Goal: Transaction & Acquisition: Subscribe to service/newsletter

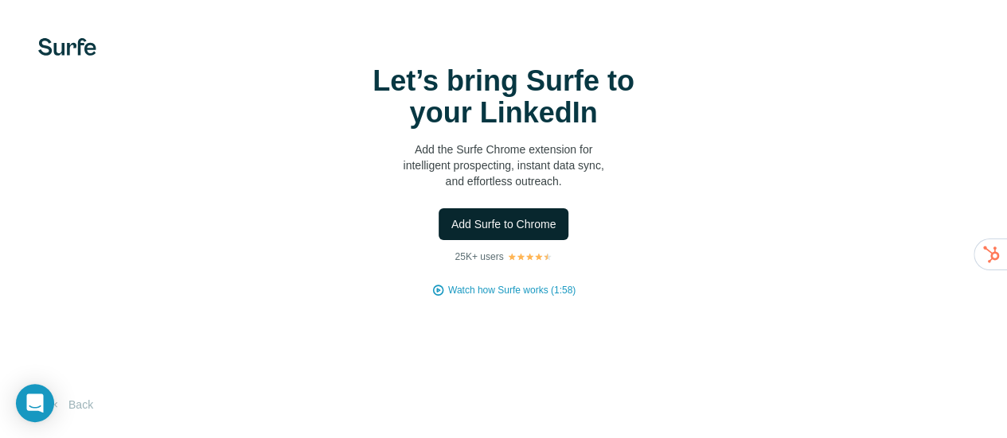
click at [451, 232] on span "Add Surfe to Chrome" at bounding box center [503, 224] width 105 height 16
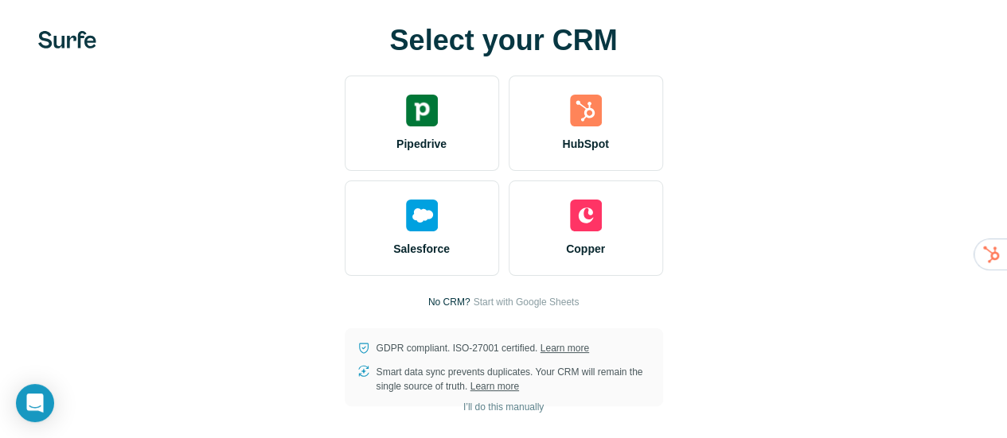
scroll to position [19, 0]
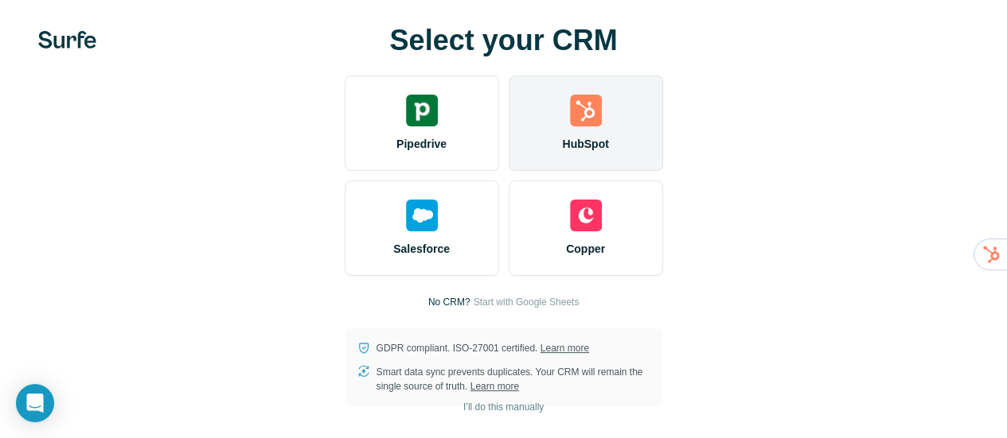
click at [508, 146] on div "HubSpot" at bounding box center [585, 123] width 154 height 95
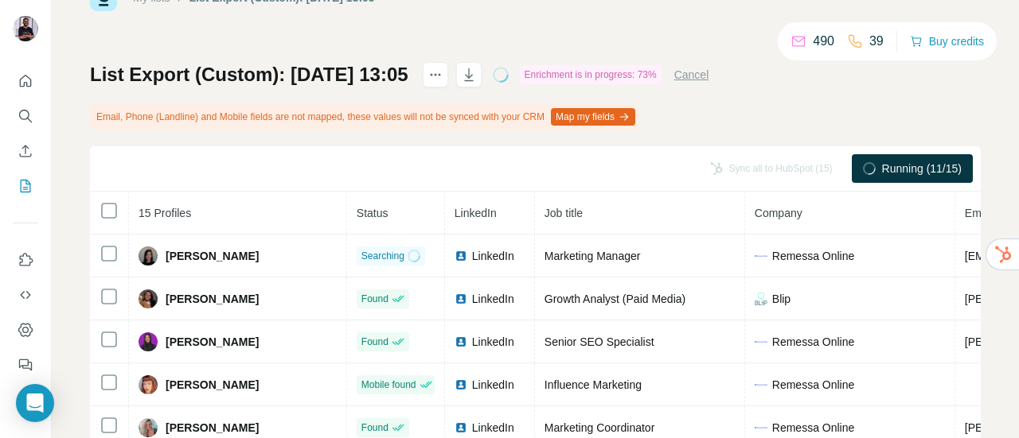
scroll to position [80, 0]
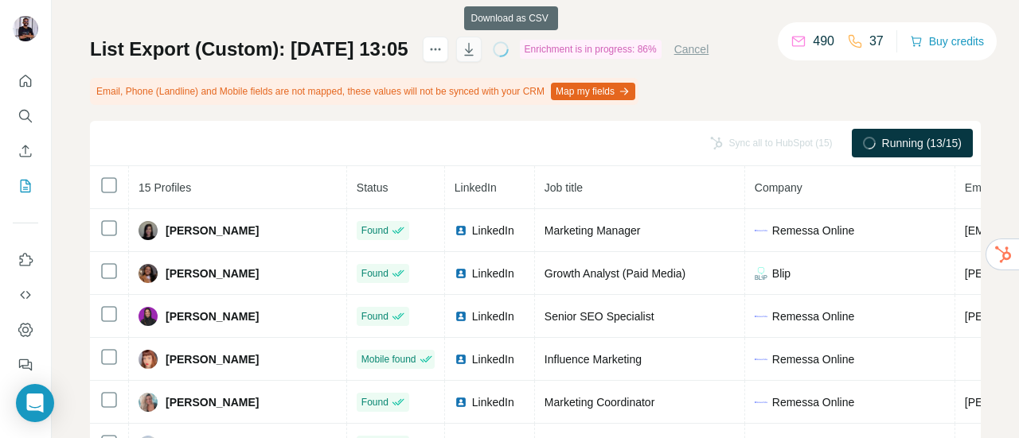
click at [477, 53] on icon "button" at bounding box center [469, 49] width 16 height 16
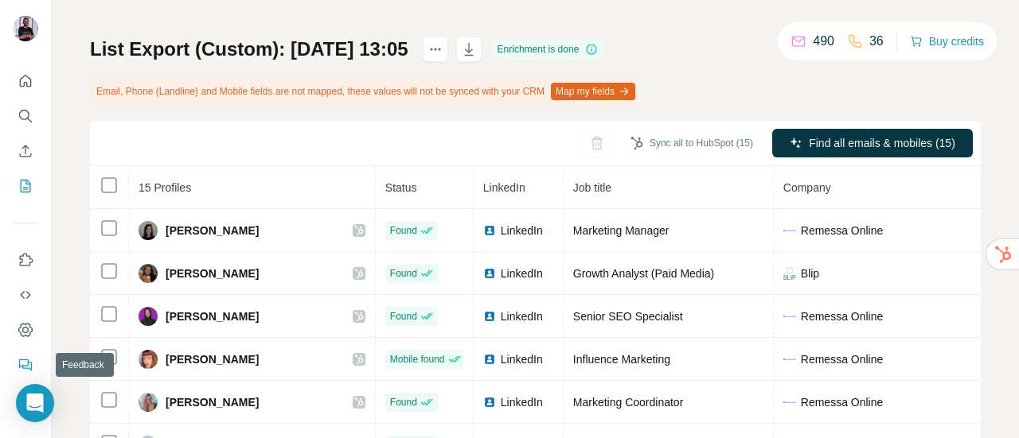
drag, startPoint x: 25, startPoint y: 327, endPoint x: 38, endPoint y: 177, distance: 150.2
click at [28, 352] on nav at bounding box center [25, 313] width 25 height 134
click at [25, 85] on icon "Quick start" at bounding box center [26, 81] width 16 height 16
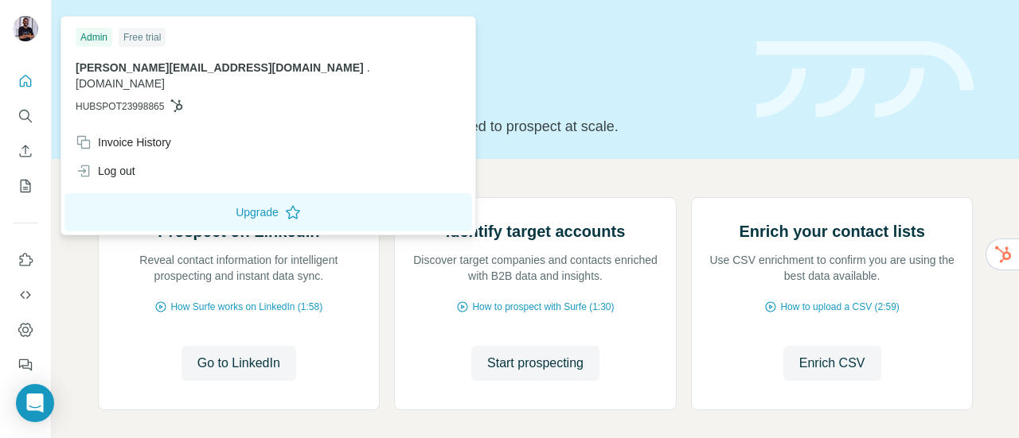
click at [22, 29] on img at bounding box center [25, 28] width 25 height 25
click at [25, 333] on icon "Dashboard" at bounding box center [26, 330] width 16 height 16
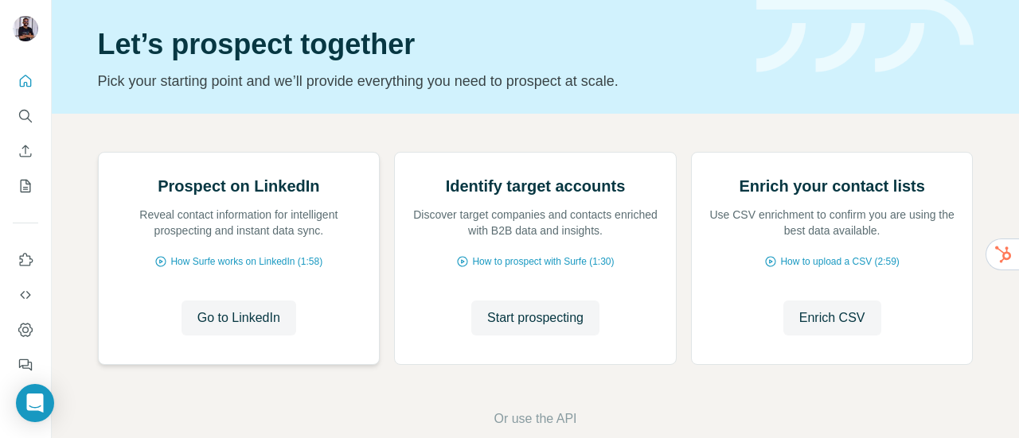
scroll to position [80, 0]
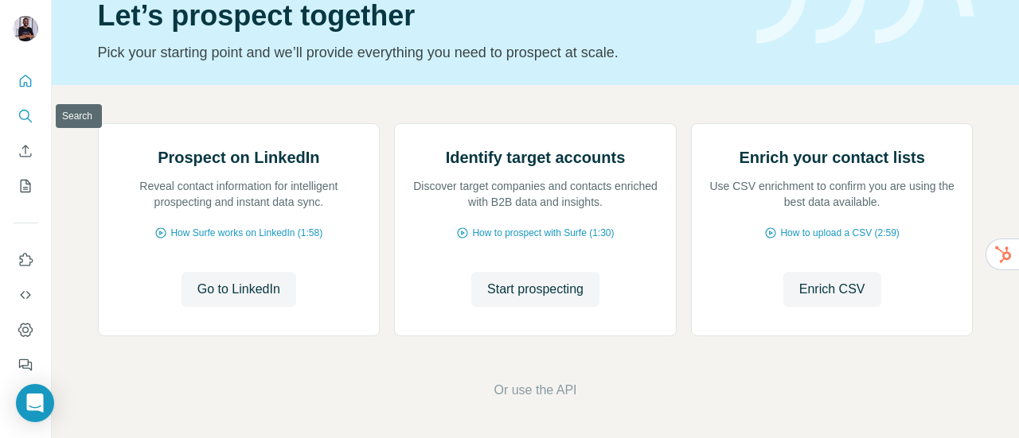
click at [25, 106] on button "Search" at bounding box center [25, 116] width 25 height 29
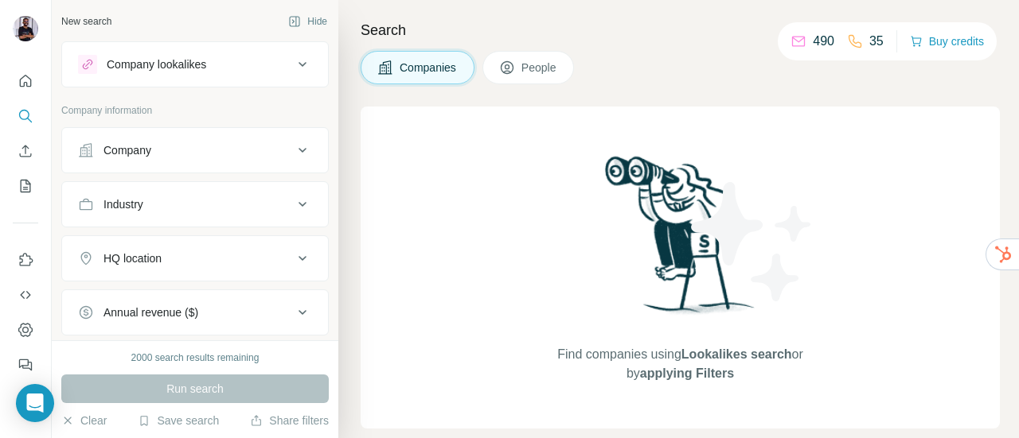
click at [293, 150] on icon at bounding box center [302, 150] width 19 height 19
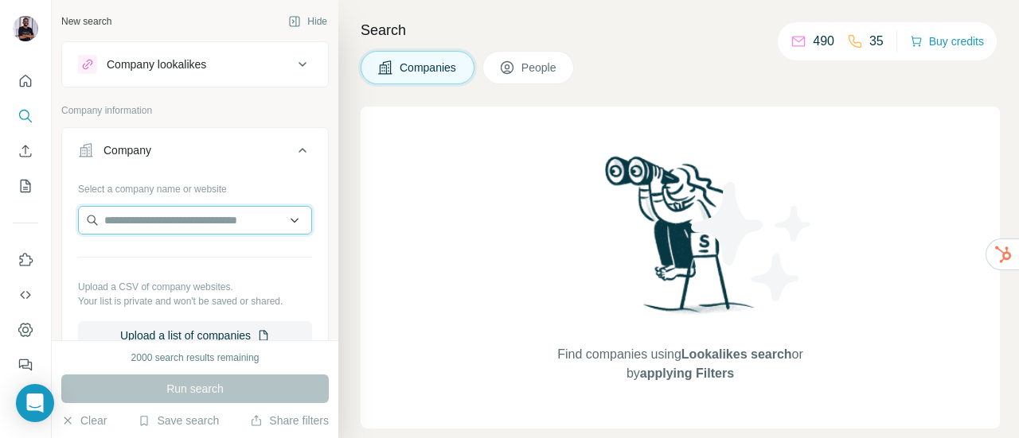
click at [181, 214] on input "text" at bounding box center [195, 220] width 234 height 29
type input "**********"
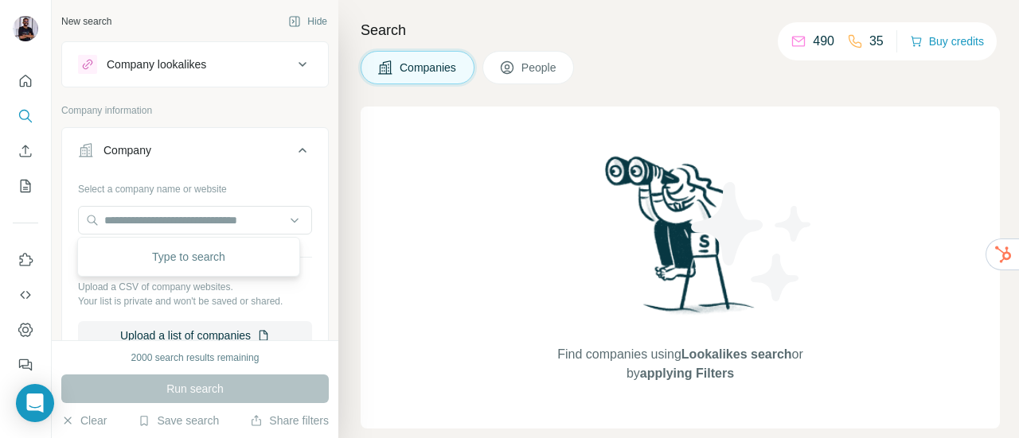
click at [360, 141] on div "Search Companies People Find companies using Lookalikes search or by applying F…" at bounding box center [678, 219] width 680 height 438
click at [293, 60] on icon at bounding box center [302, 64] width 19 height 19
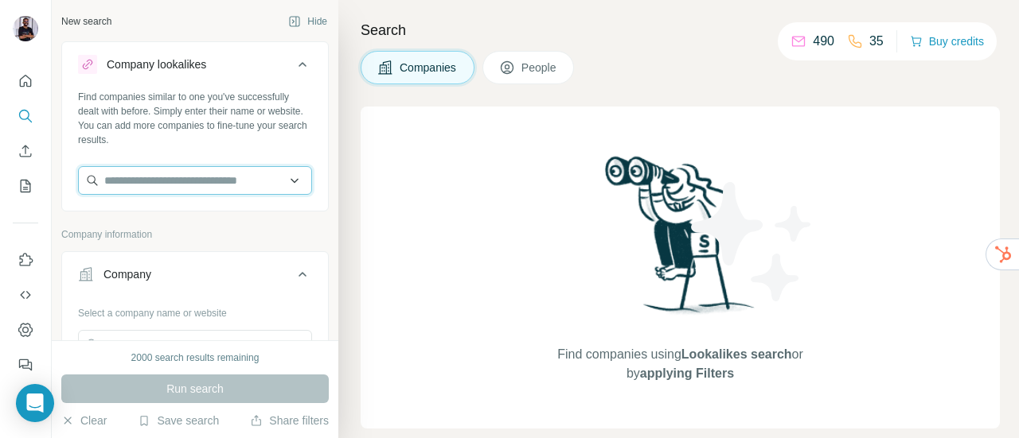
click at [188, 184] on input "text" at bounding box center [195, 180] width 234 height 29
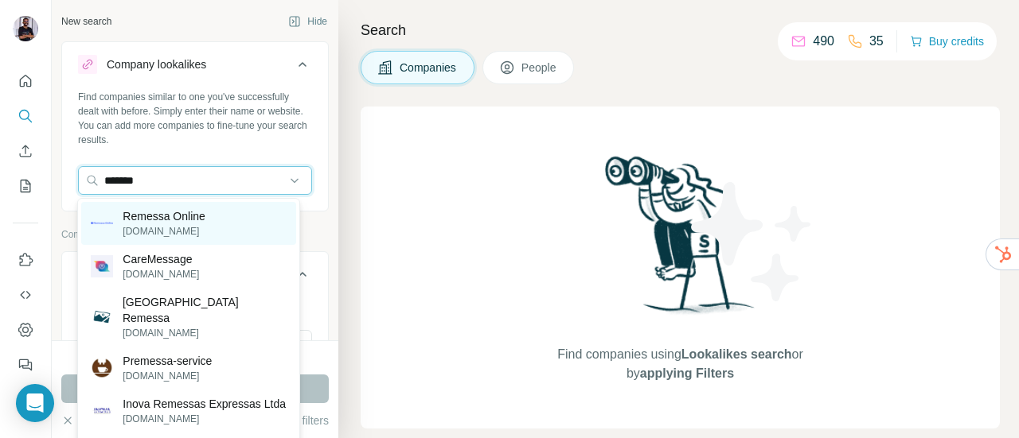
type input "*******"
click at [191, 216] on p "Remessa Online" at bounding box center [164, 216] width 83 height 16
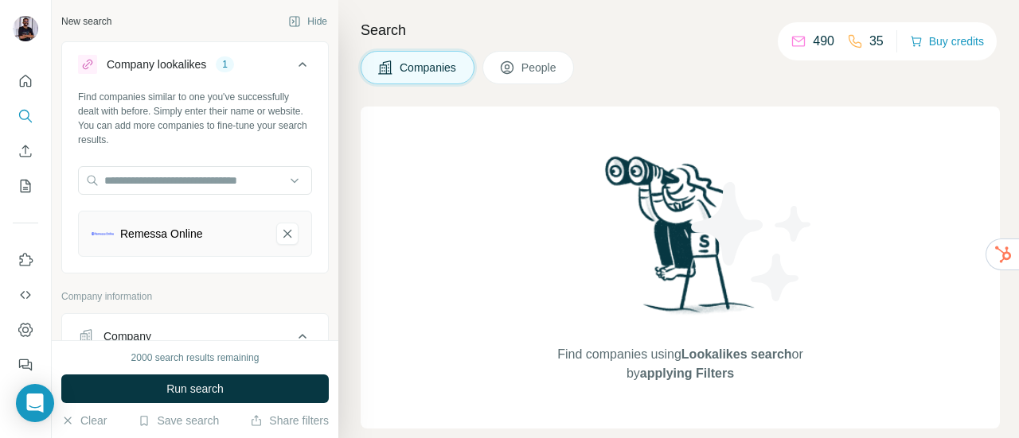
click at [536, 69] on span "People" at bounding box center [539, 68] width 37 height 16
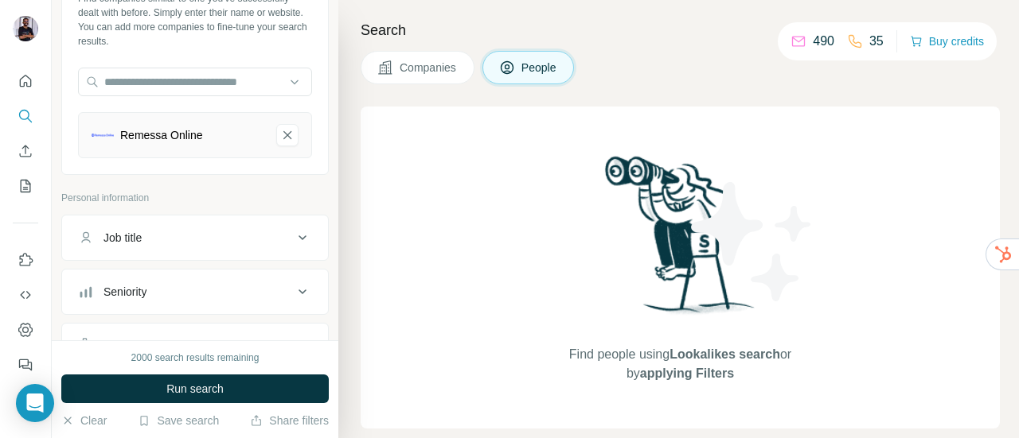
scroll to position [159, 0]
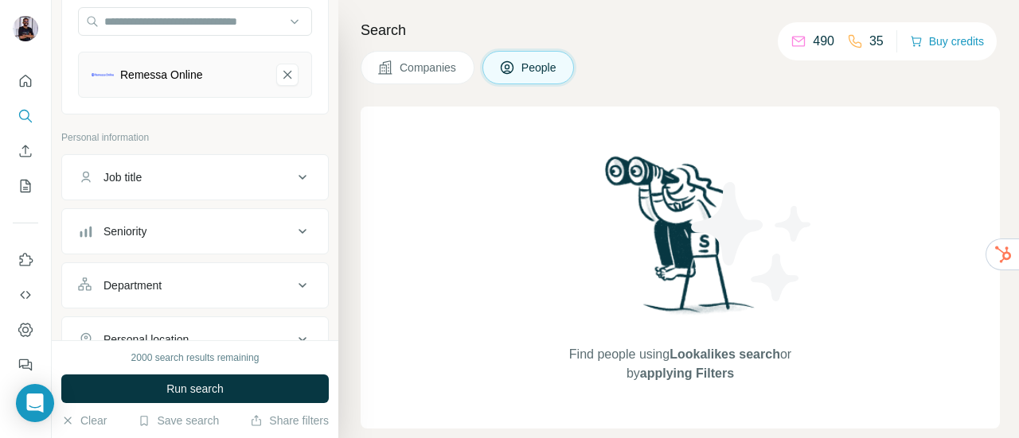
click at [186, 185] on button "Job title" at bounding box center [195, 177] width 266 height 38
click at [185, 184] on button "Job title" at bounding box center [195, 180] width 266 height 45
click at [185, 184] on button "Job title" at bounding box center [195, 177] width 266 height 38
click at [172, 231] on div at bounding box center [195, 223] width 266 height 41
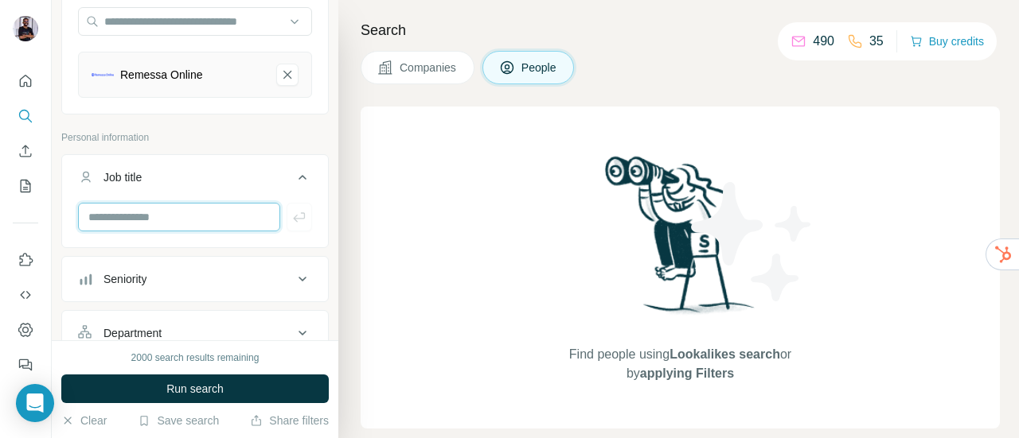
click at [166, 227] on input "text" at bounding box center [179, 217] width 202 height 29
type input "*********"
click at [141, 251] on icon "button" at bounding box center [134, 253] width 13 height 13
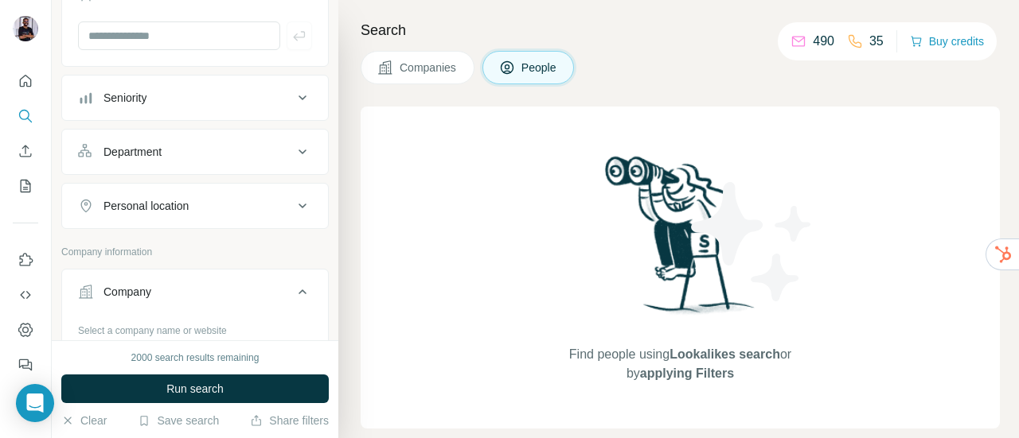
scroll to position [239, 0]
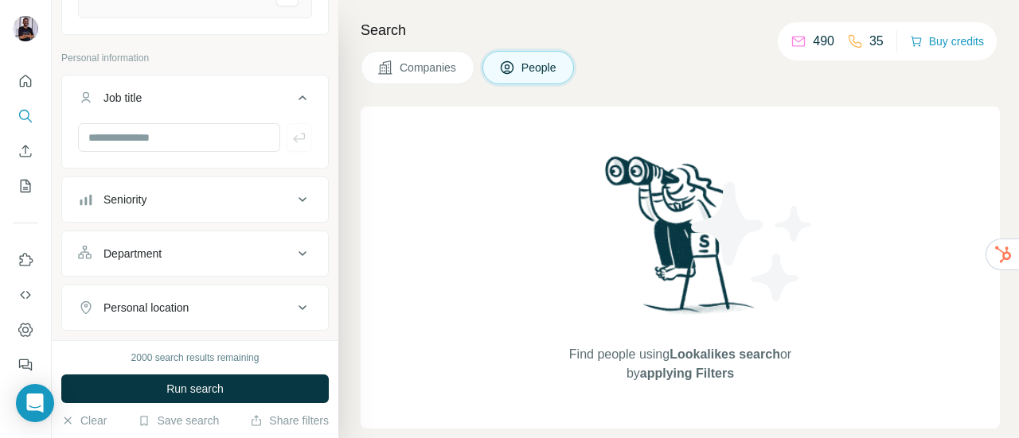
click at [256, 255] on div "Department" at bounding box center [185, 254] width 215 height 16
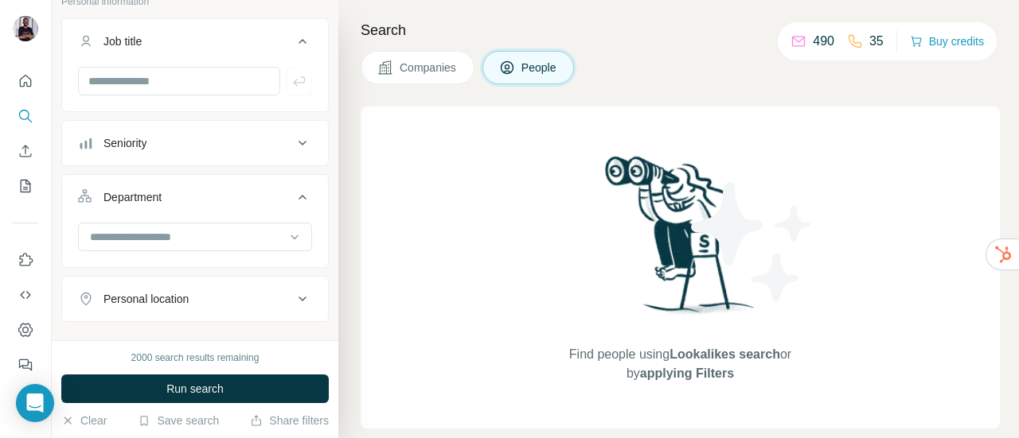
scroll to position [318, 0]
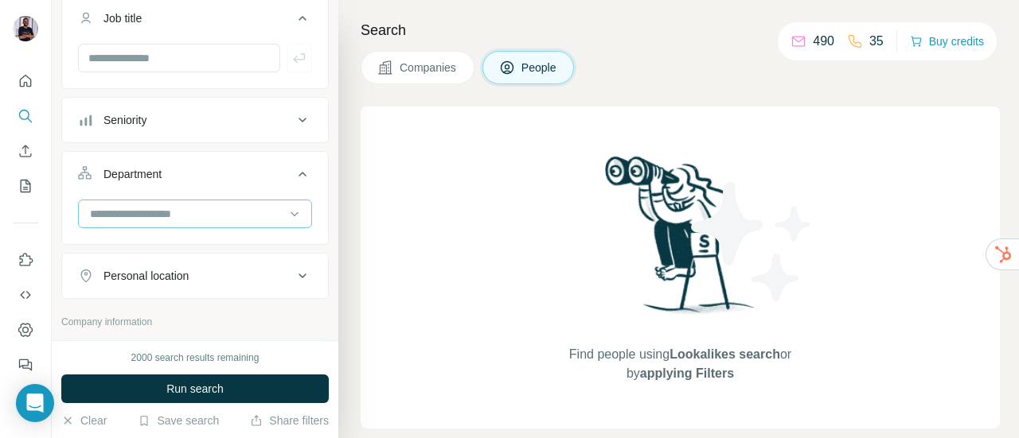
click at [253, 200] on div at bounding box center [195, 214] width 234 height 29
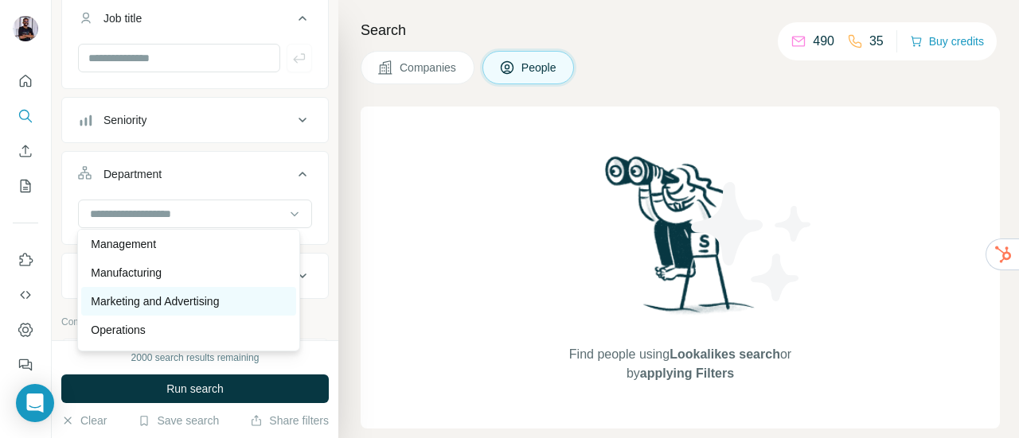
click at [185, 294] on p "Marketing and Advertising" at bounding box center [155, 302] width 128 height 16
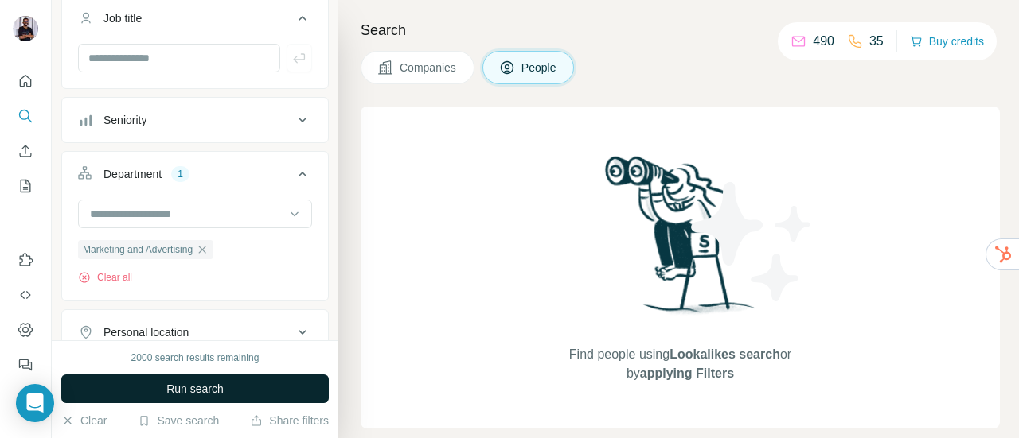
click at [259, 388] on button "Run search" at bounding box center [194, 389] width 267 height 29
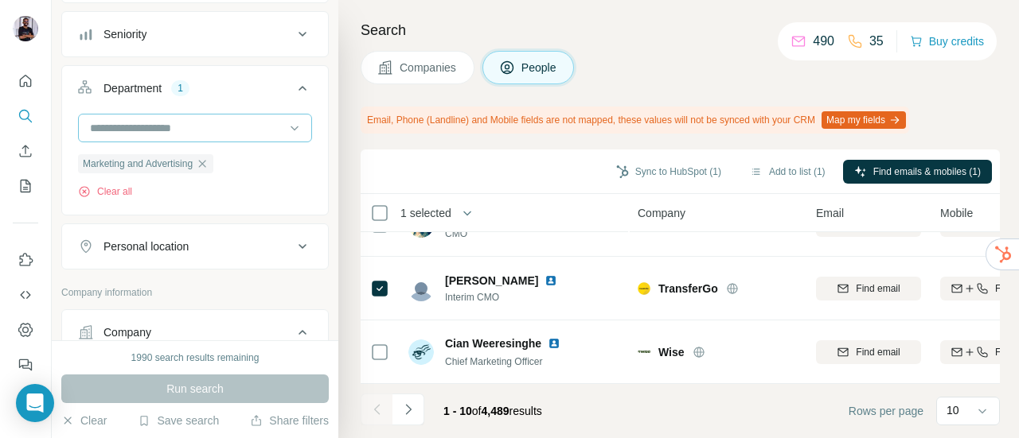
scroll to position [557, 0]
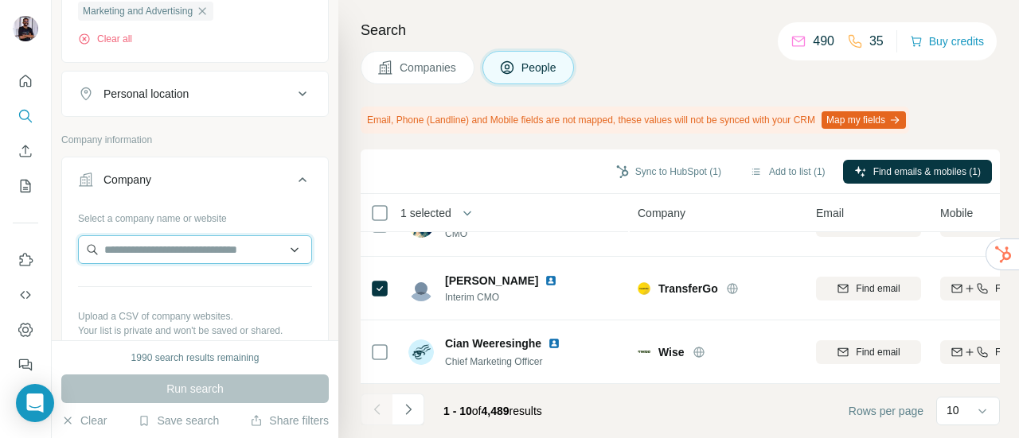
click at [165, 253] on input "text" at bounding box center [195, 250] width 234 height 29
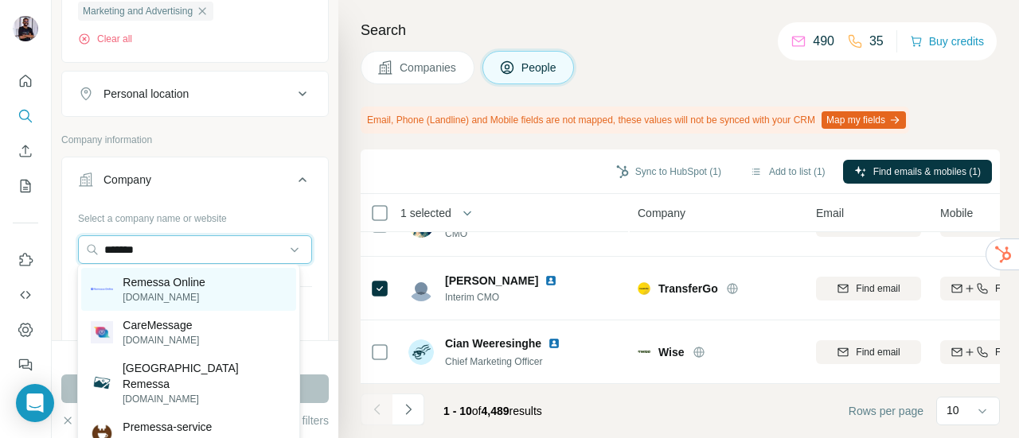
type input "*******"
click at [205, 279] on p "Remessa Online" at bounding box center [164, 283] width 83 height 16
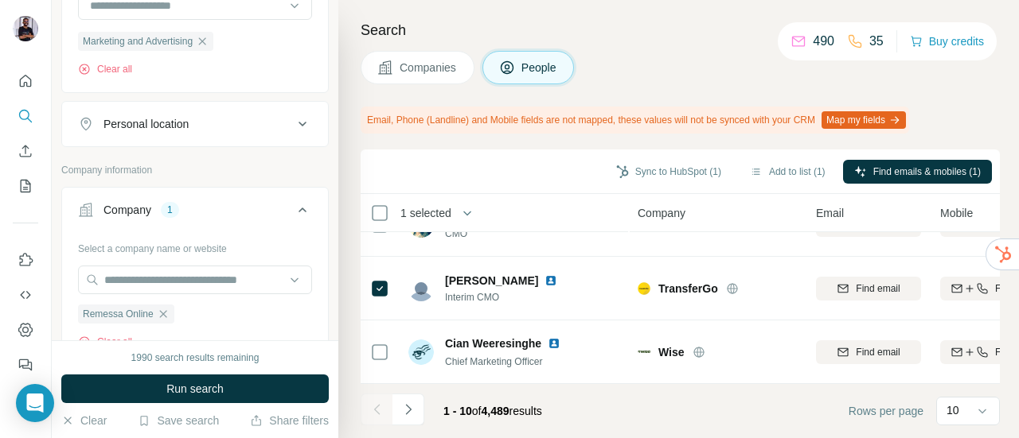
scroll to position [587, 0]
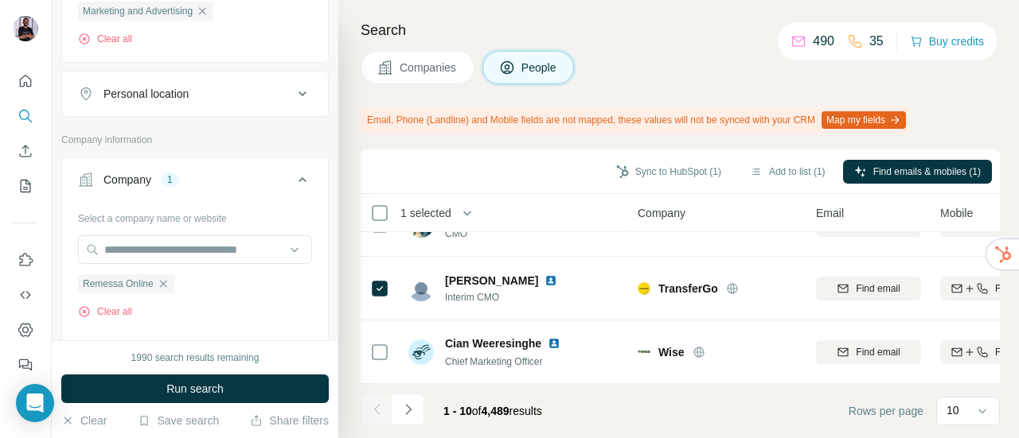
click at [260, 382] on button "Run search" at bounding box center [194, 389] width 267 height 29
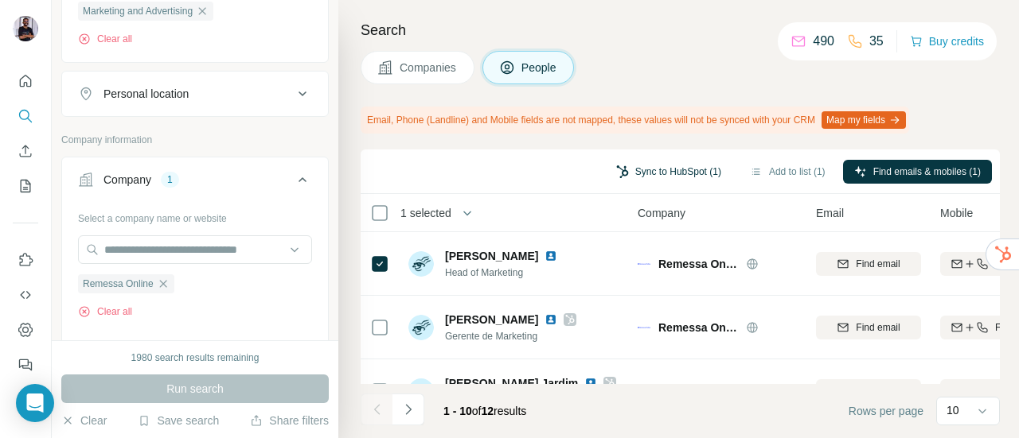
click at [682, 166] on button "Sync to HubSpot (1)" at bounding box center [668, 172] width 127 height 24
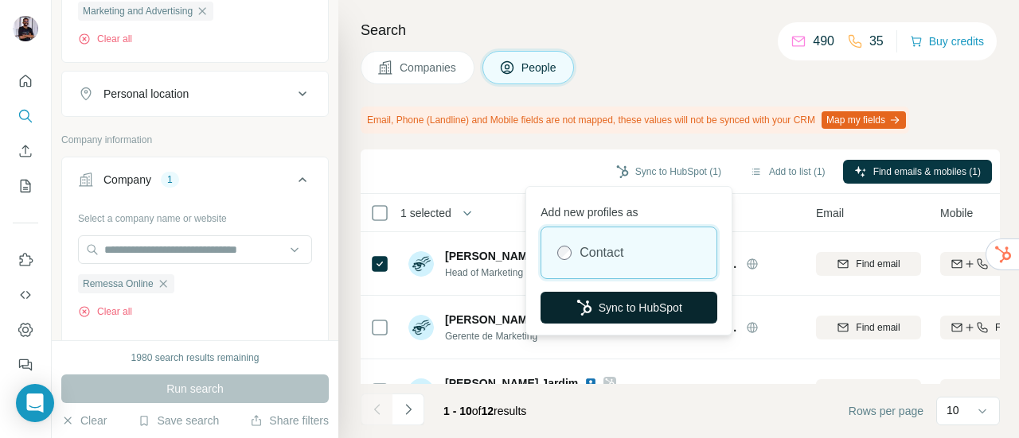
click at [629, 302] on button "Sync to HubSpot" at bounding box center [628, 308] width 177 height 32
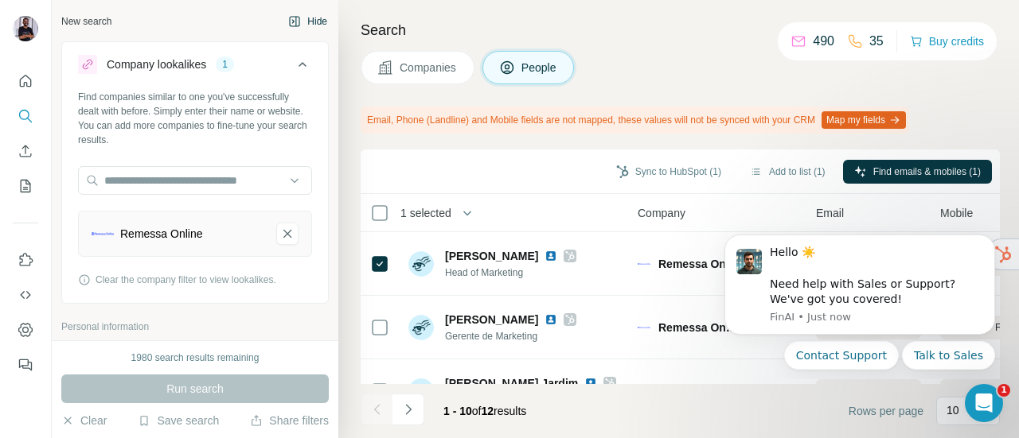
click at [290, 18] on icon "button" at bounding box center [295, 21] width 10 height 10
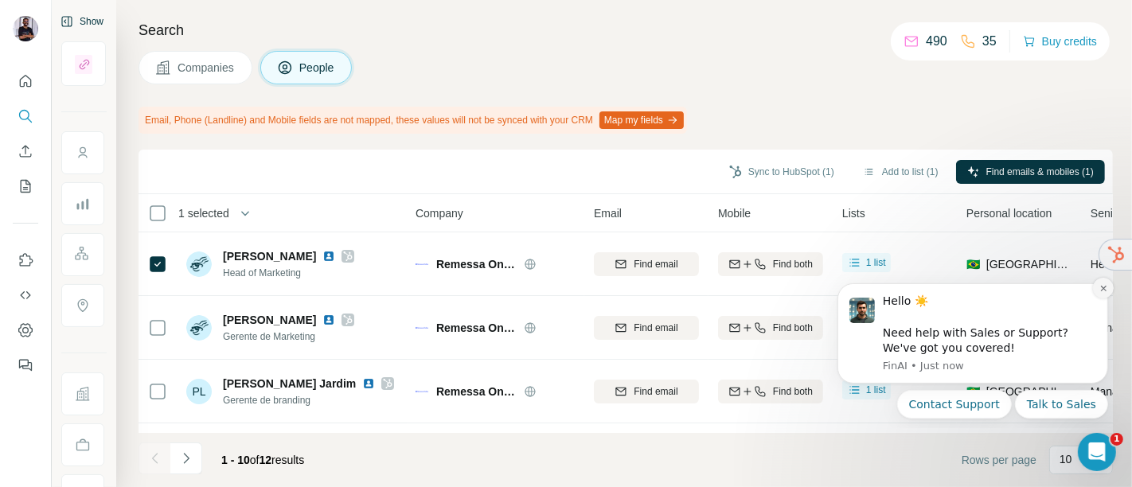
click at [1018, 288] on icon "Dismiss notification" at bounding box center [1102, 287] width 9 height 9
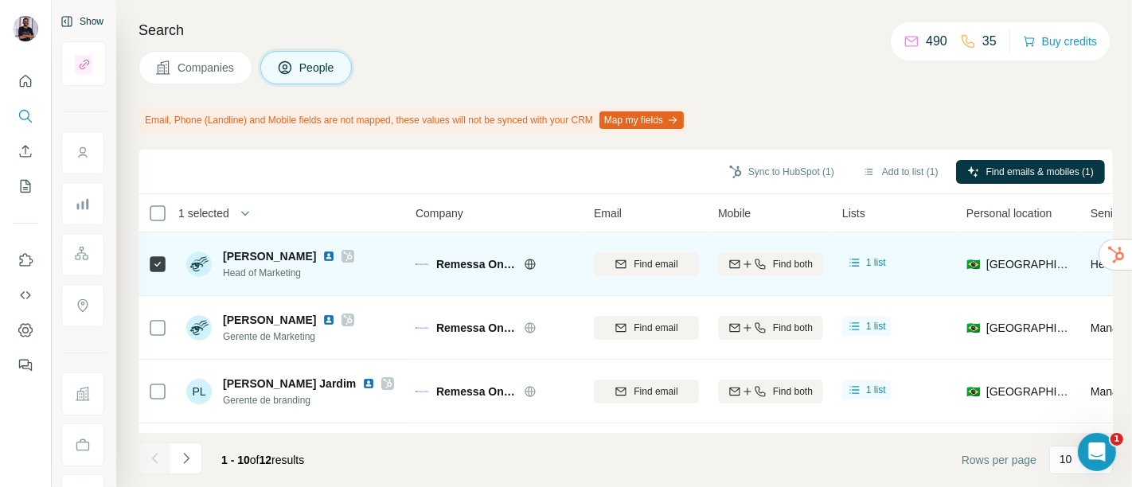
click at [335, 251] on img at bounding box center [328, 256] width 13 height 13
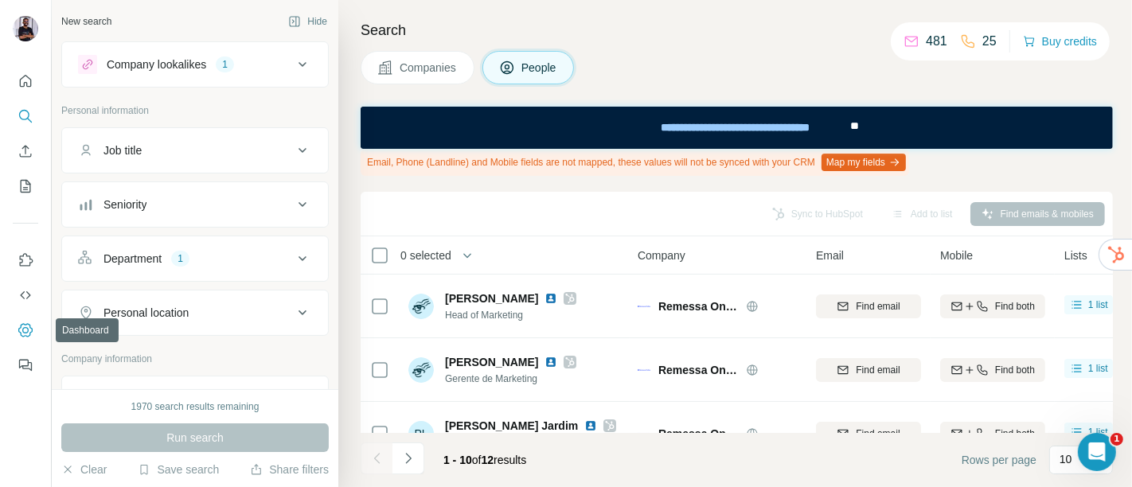
click at [29, 329] on icon "Dashboard" at bounding box center [26, 330] width 16 height 16
click at [22, 155] on icon "Enrich CSV" at bounding box center [26, 151] width 16 height 16
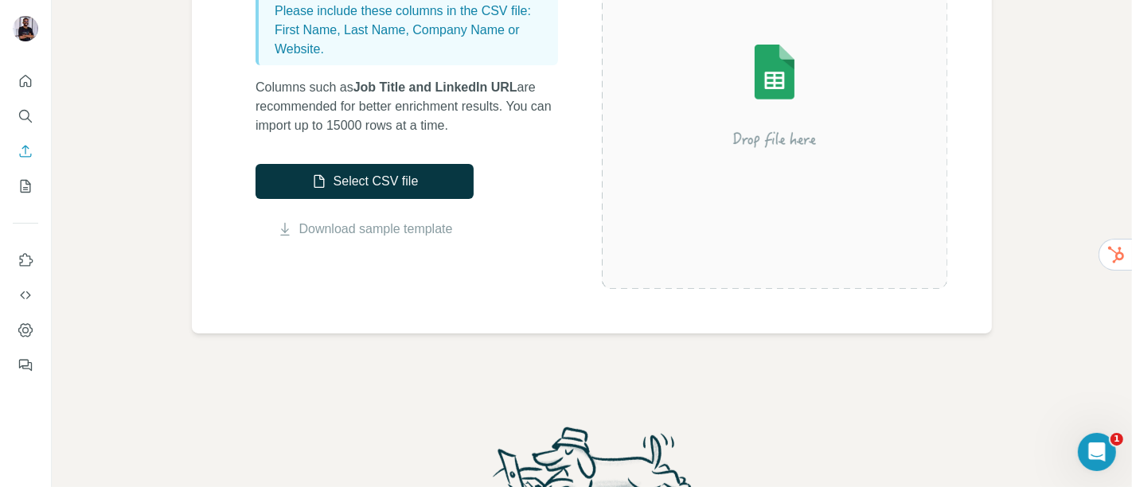
scroll to position [265, 0]
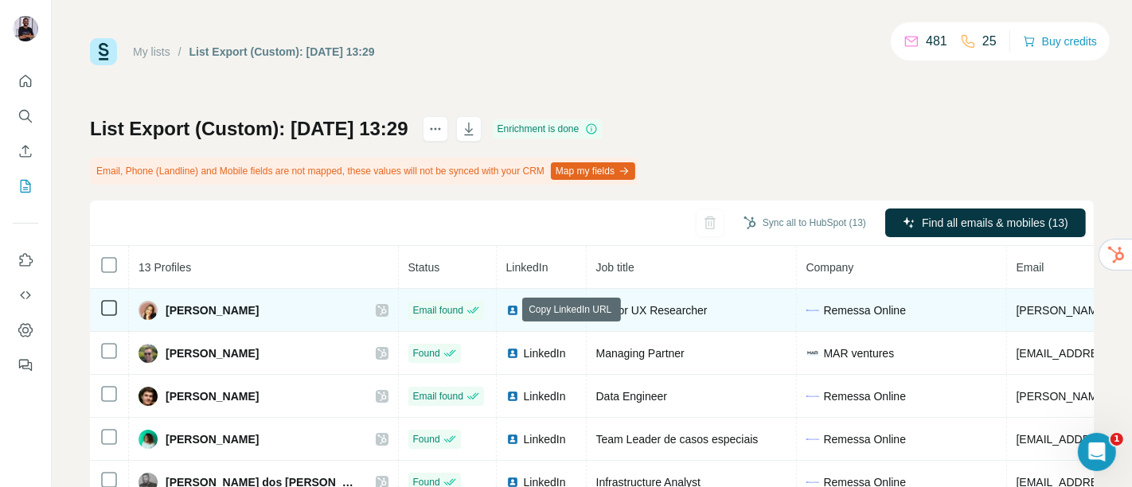
click at [563, 312] on icon at bounding box center [569, 310] width 13 height 13
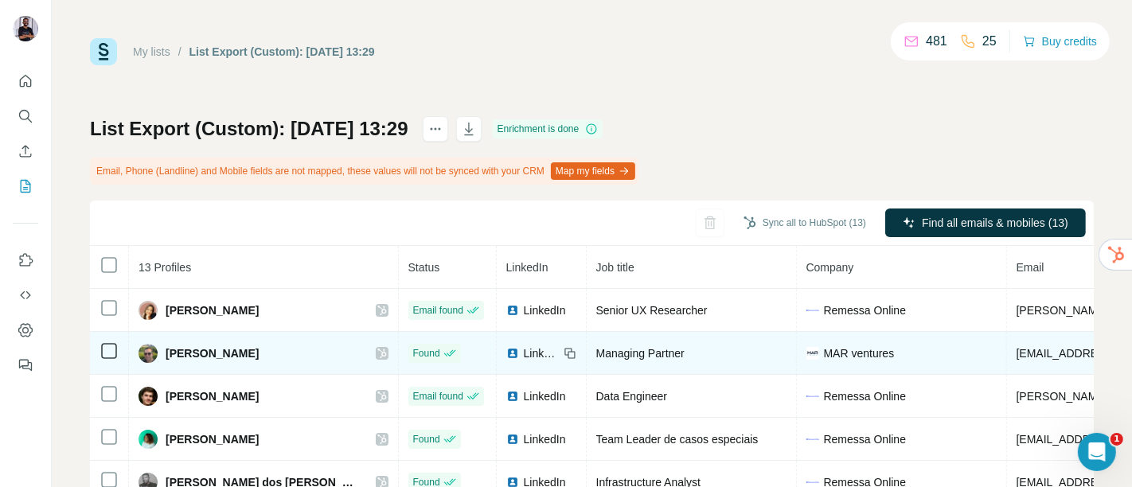
click at [563, 353] on icon at bounding box center [569, 353] width 13 height 13
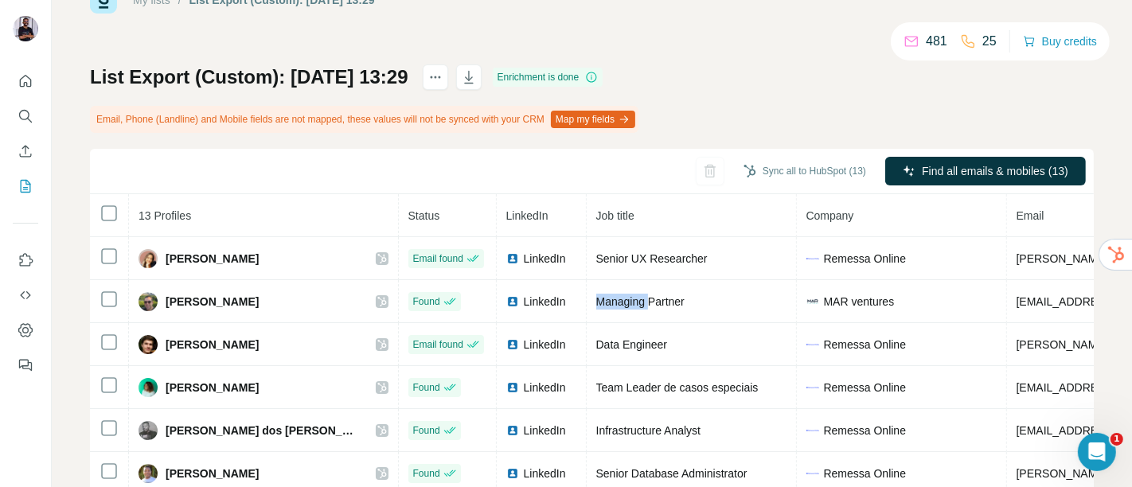
scroll to position [88, 0]
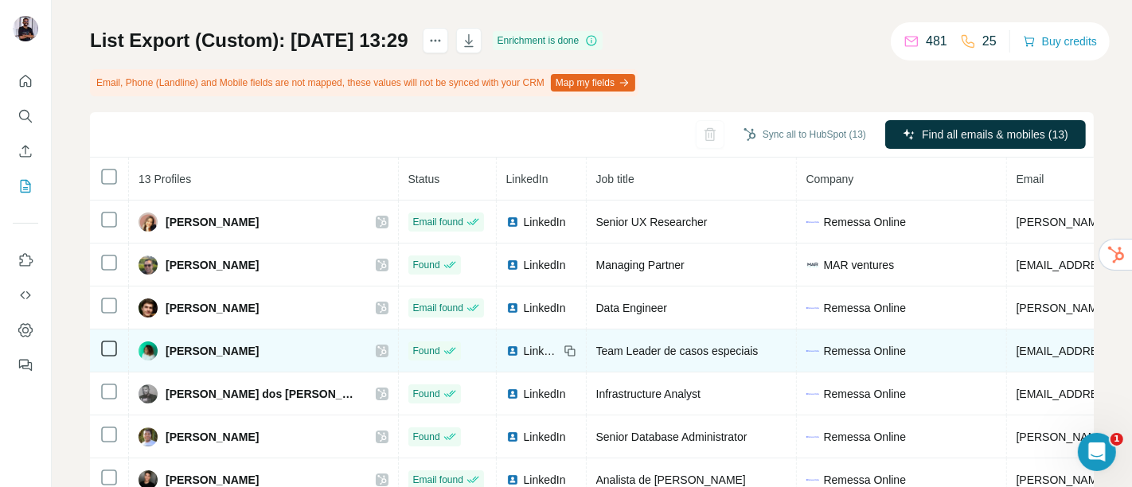
click at [563, 351] on icon at bounding box center [569, 351] width 13 height 13
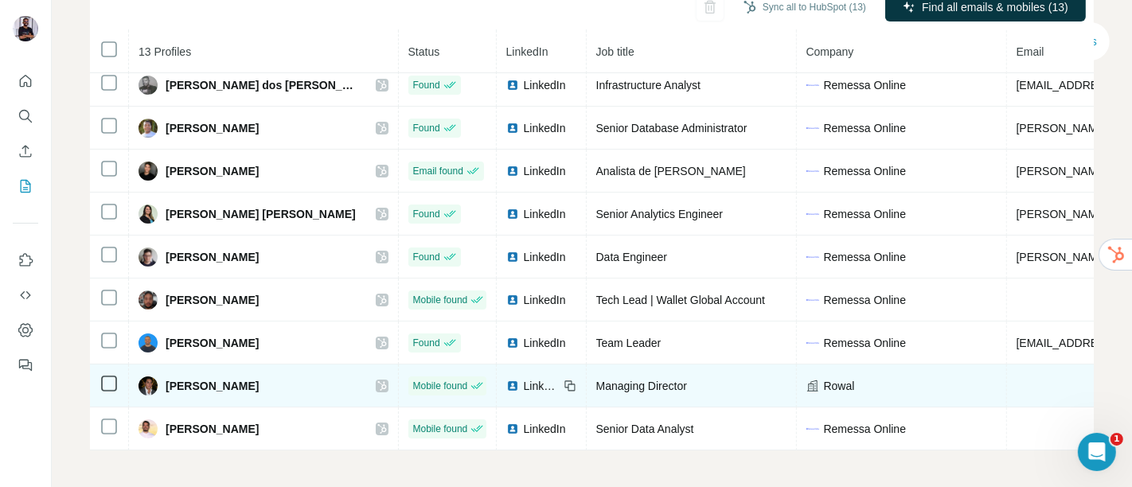
scroll to position [216, 0]
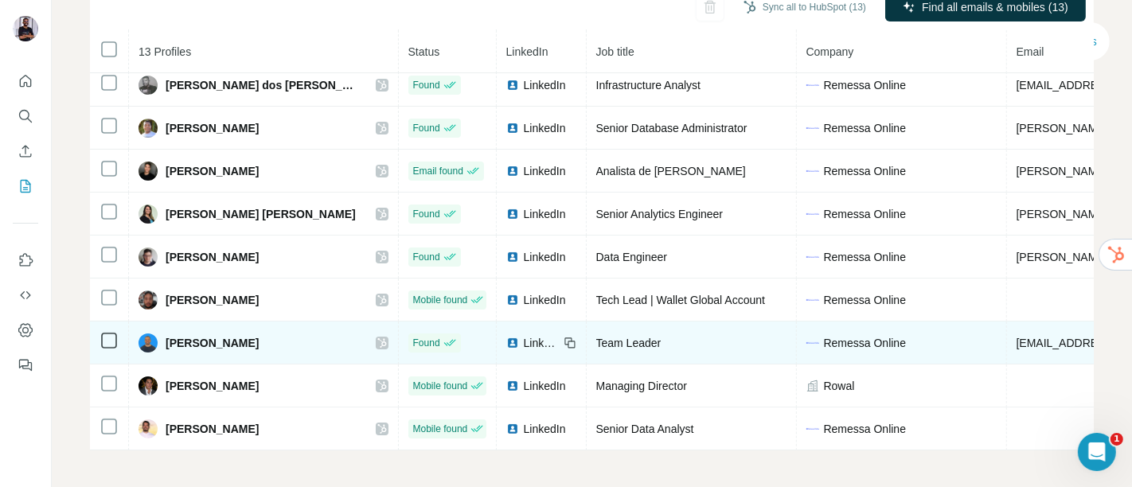
click at [563, 337] on icon at bounding box center [569, 343] width 13 height 13
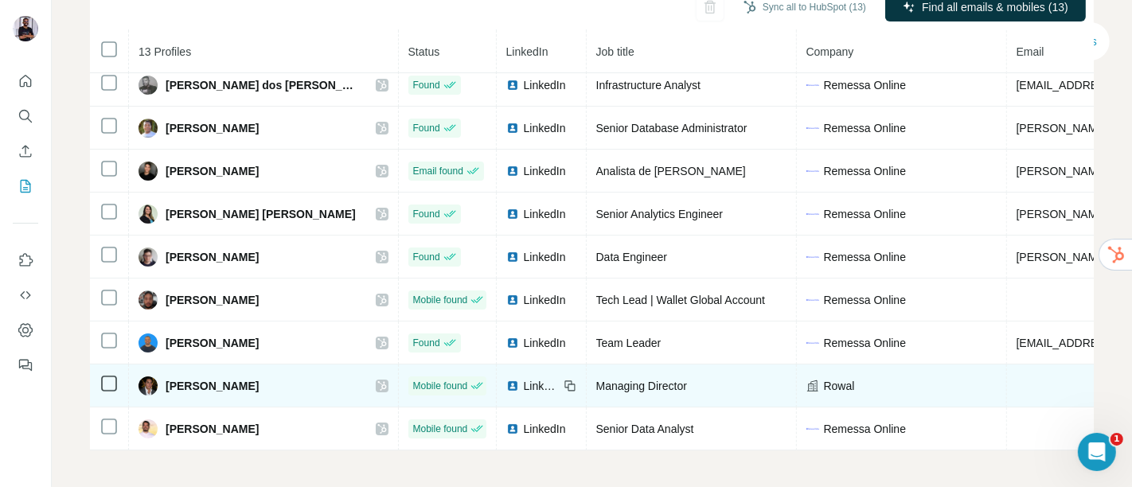
click at [567, 384] on icon at bounding box center [570, 387] width 7 height 7
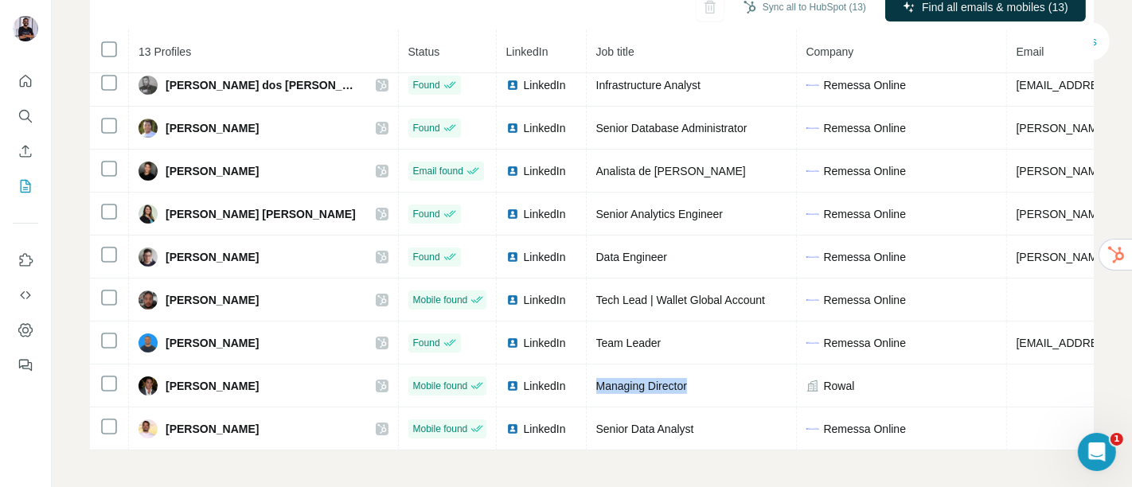
drag, startPoint x: 508, startPoint y: 374, endPoint x: 629, endPoint y: 49, distance: 347.2
click at [0, 0] on icon at bounding box center [0, 0] width 0 height 0
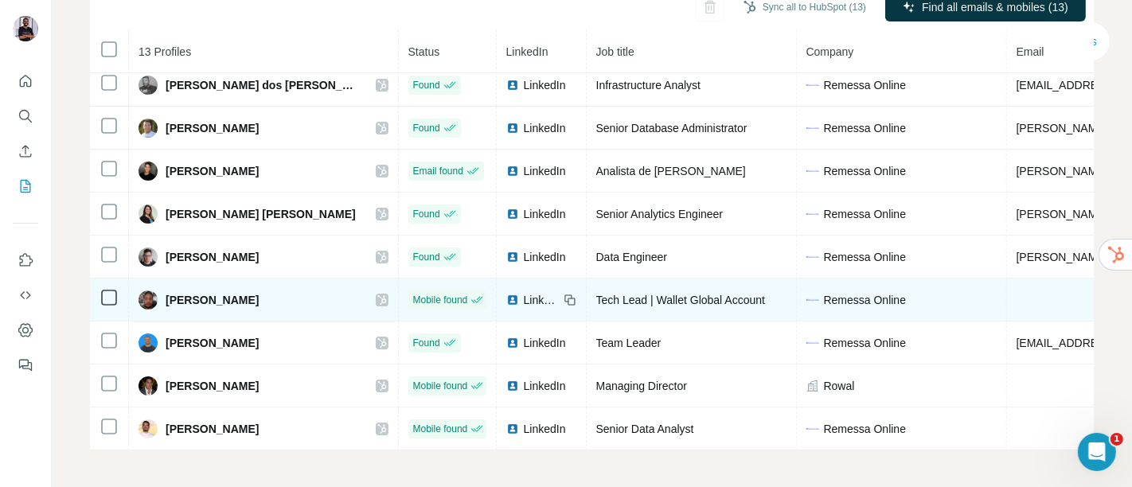
click at [563, 294] on icon at bounding box center [569, 300] width 13 height 13
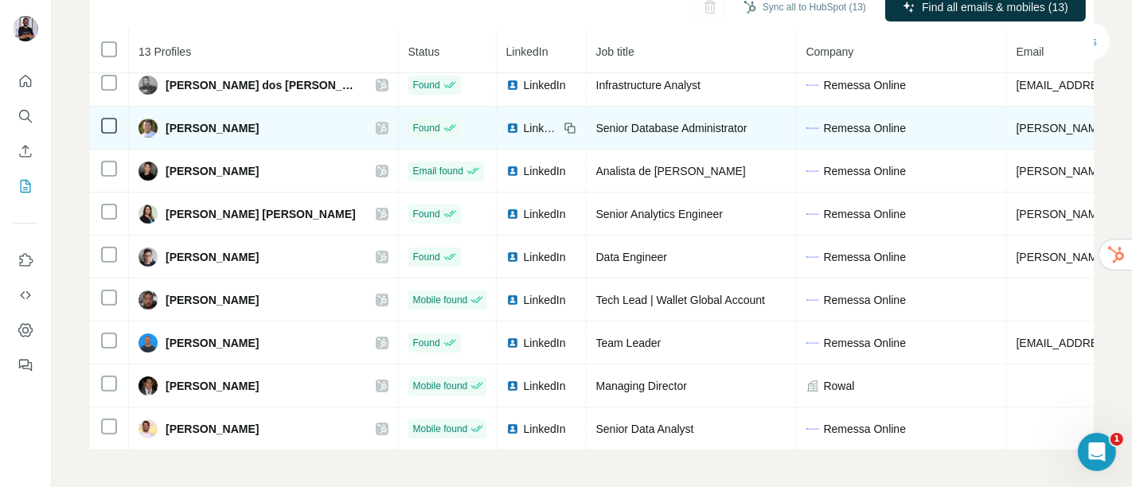
click at [567, 126] on icon at bounding box center [570, 129] width 7 height 7
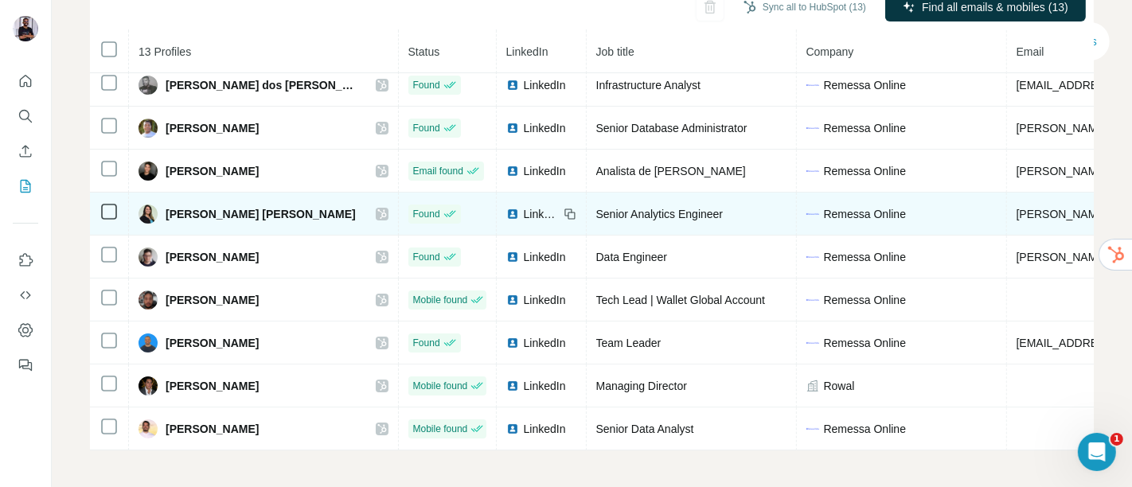
click at [563, 208] on icon at bounding box center [569, 214] width 13 height 13
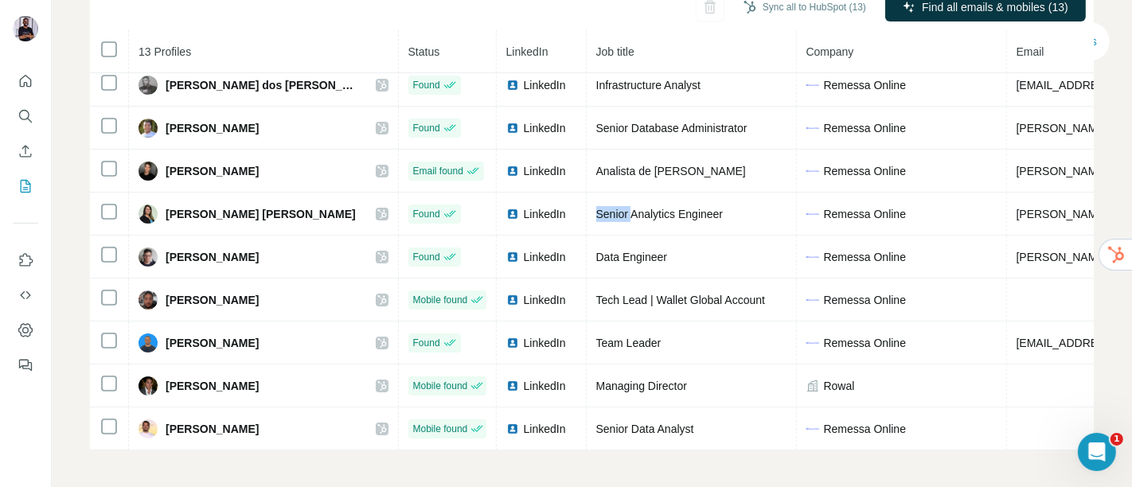
drag, startPoint x: 508, startPoint y: 205, endPoint x: 676, endPoint y: 2, distance: 263.5
click at [523, 202] on td "LinkedIn" at bounding box center [542, 214] width 90 height 43
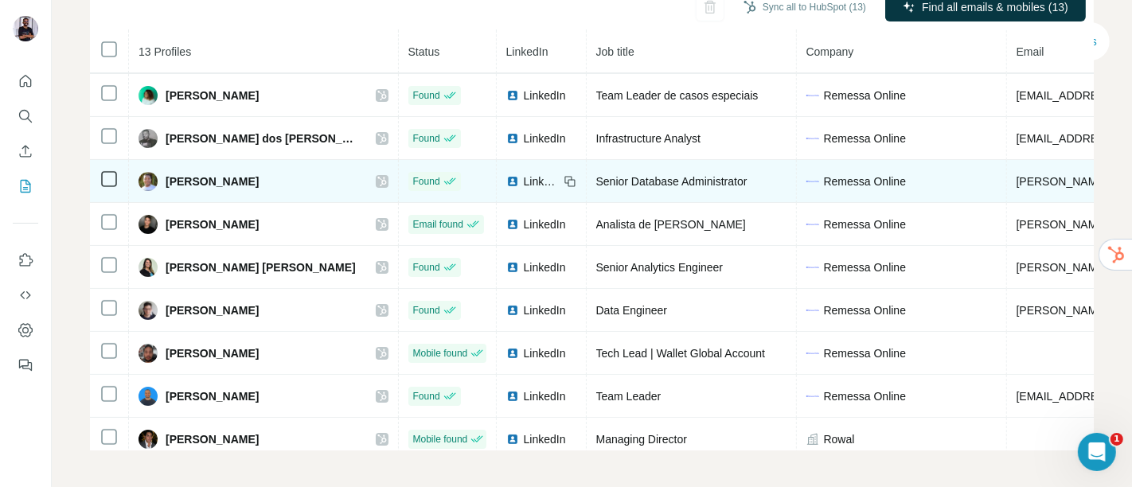
scroll to position [100, 0]
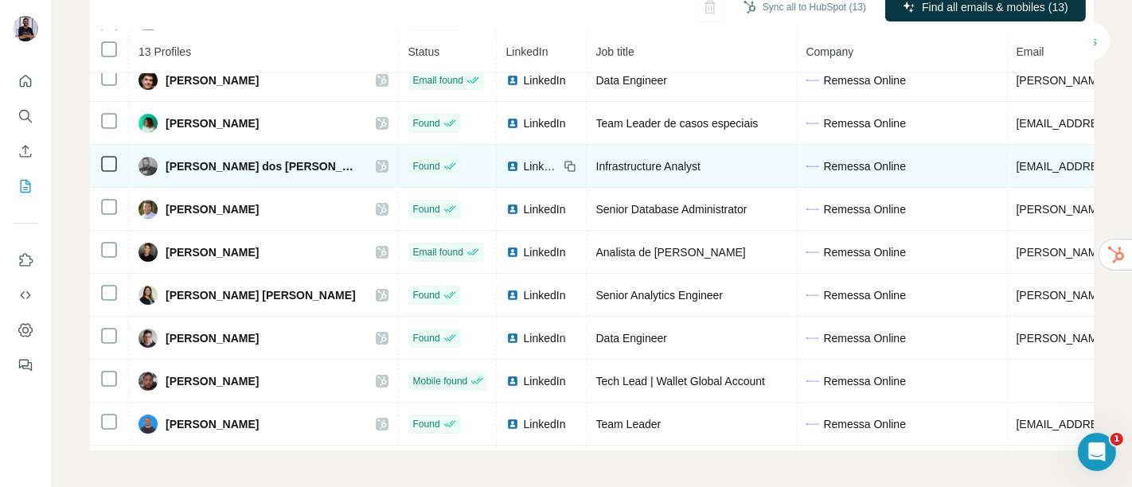
click at [563, 160] on icon at bounding box center [569, 166] width 13 height 13
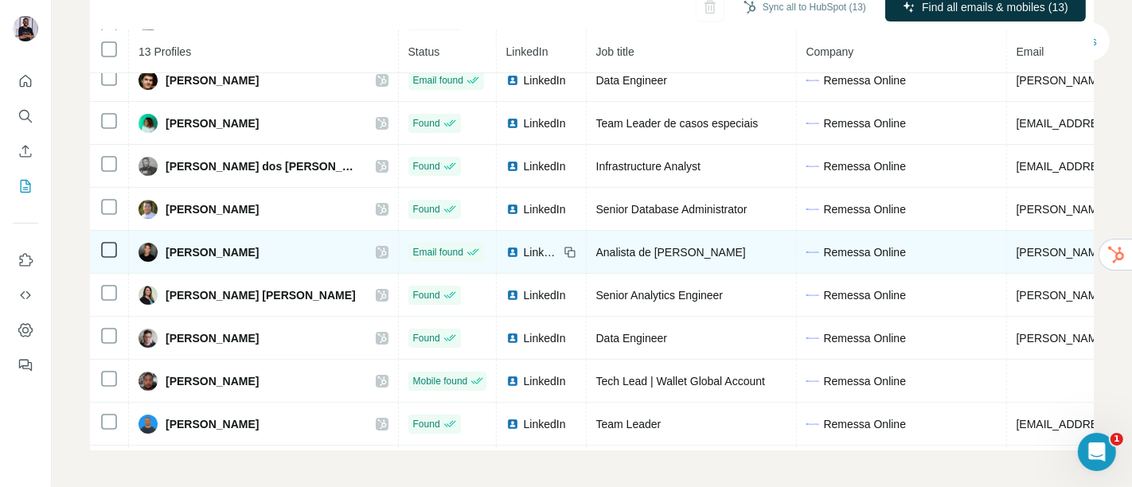
click at [563, 253] on icon at bounding box center [569, 252] width 13 height 13
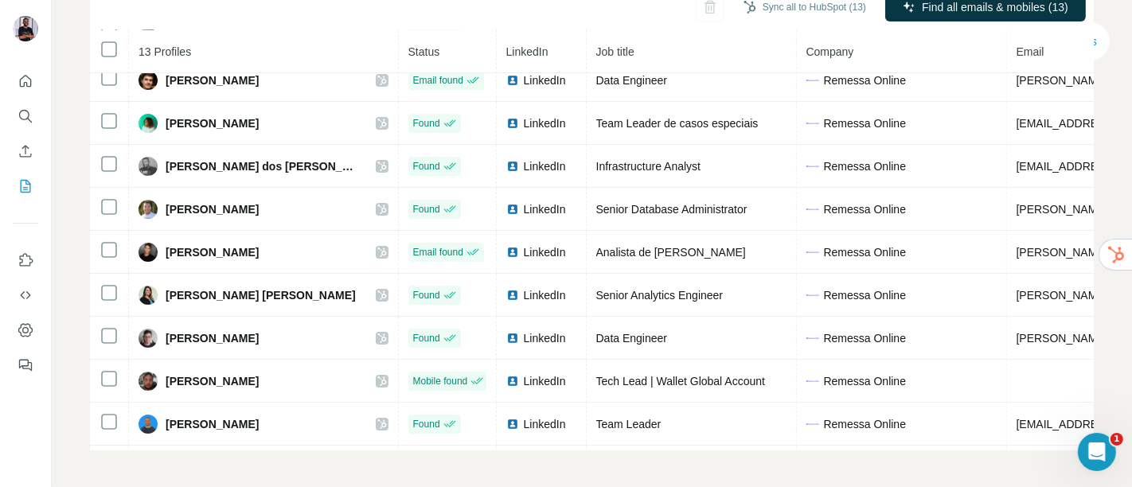
scroll to position [189, 0]
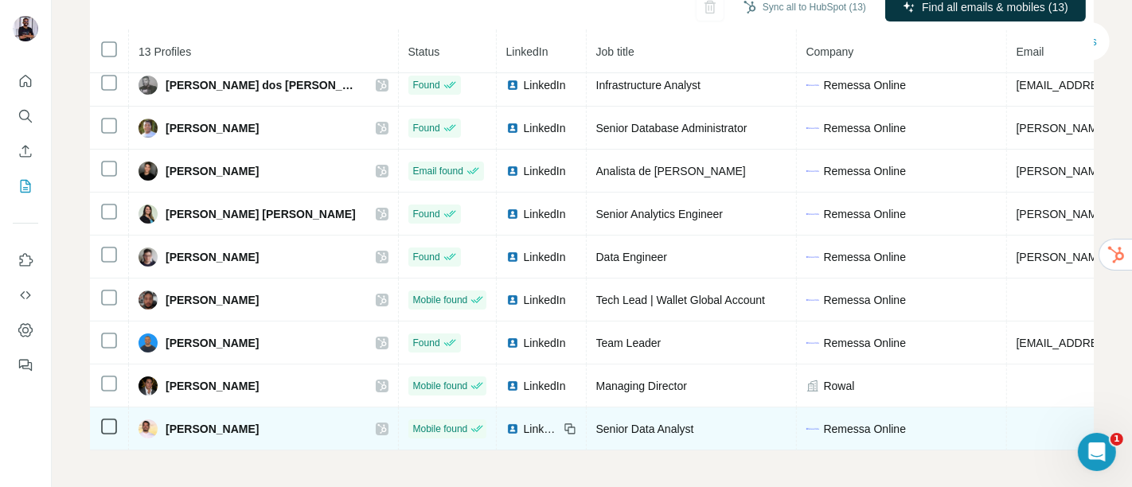
drag, startPoint x: 509, startPoint y: 423, endPoint x: 522, endPoint y: 419, distance: 13.3
click at [563, 423] on icon at bounding box center [569, 429] width 13 height 13
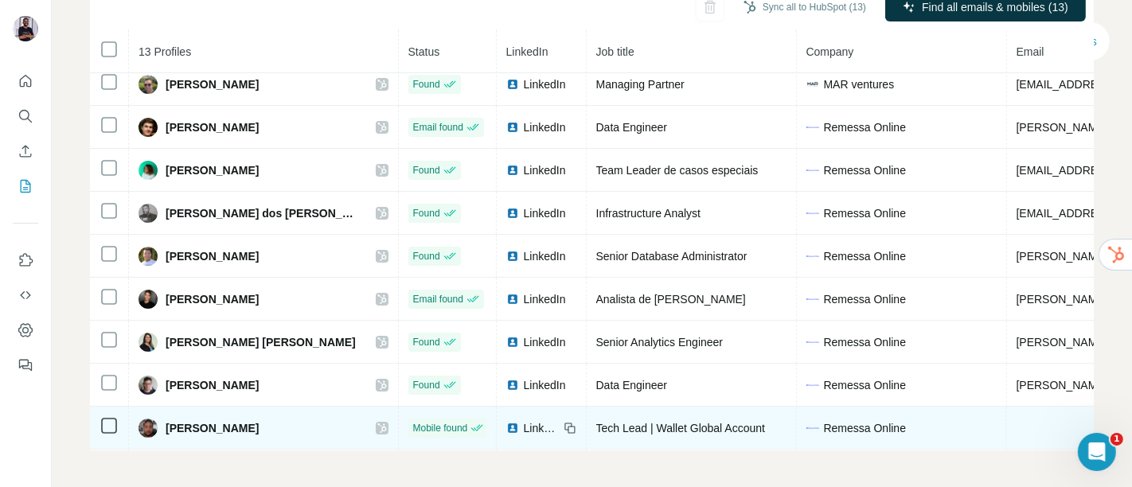
scroll to position [0, 0]
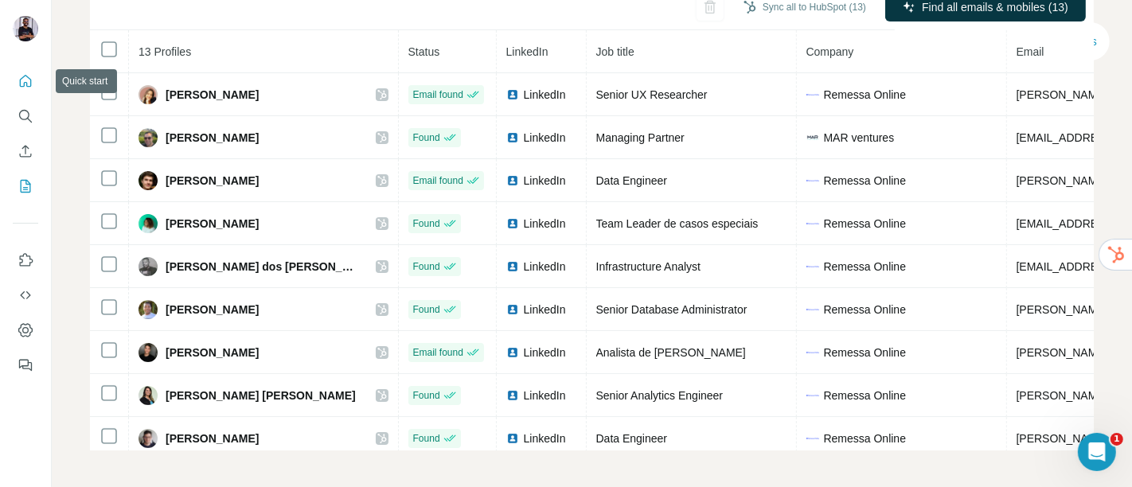
click at [25, 80] on icon "Quick start" at bounding box center [26, 81] width 16 height 16
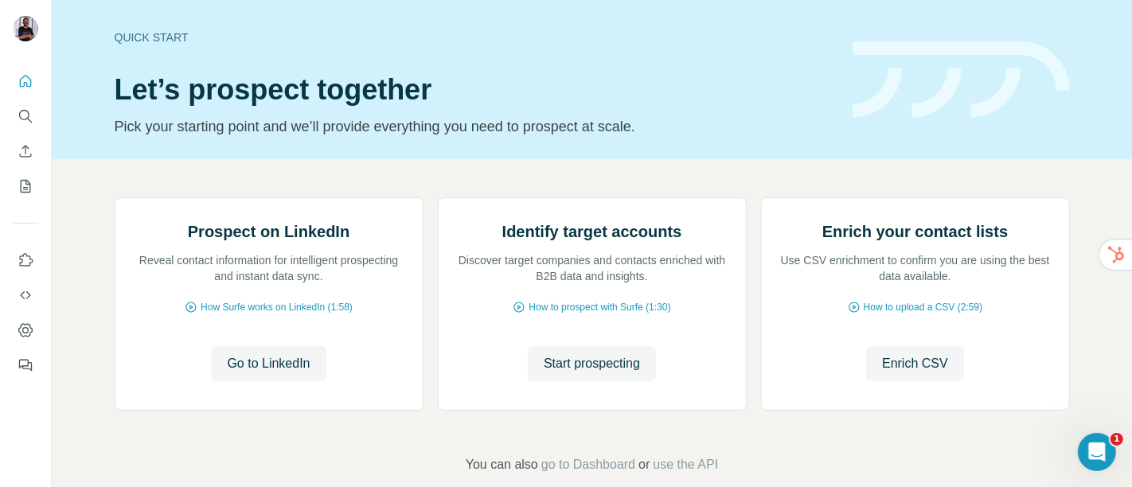
drag, startPoint x: 1114, startPoint y: 0, endPoint x: 620, endPoint y: 47, distance: 496.4
click at [620, 47] on div "Quick start Let’s prospect together Pick your starting point and we’ll provide …" at bounding box center [474, 79] width 719 height 116
click at [30, 115] on icon "Search" at bounding box center [26, 116] width 16 height 16
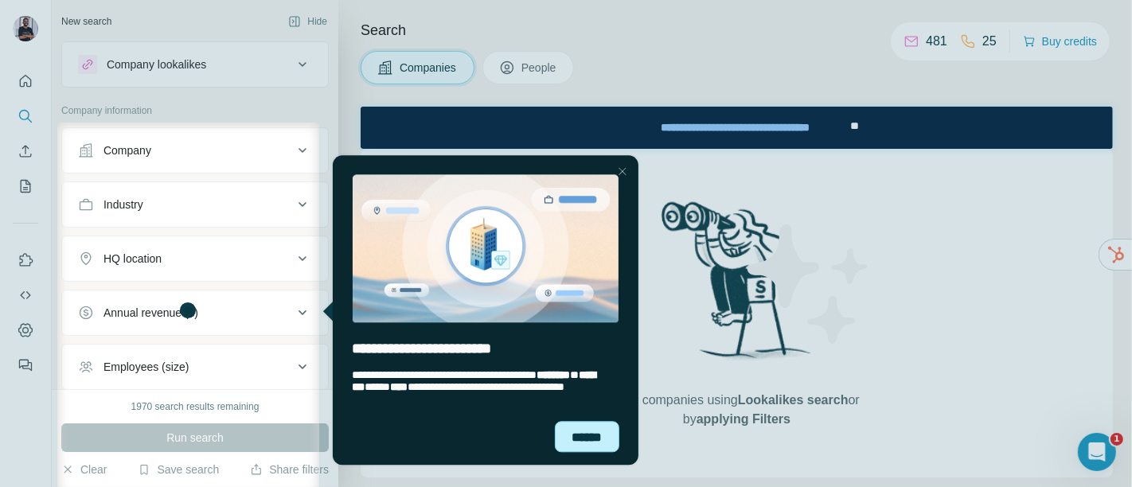
click at [589, 439] on div "******" at bounding box center [586, 436] width 64 height 31
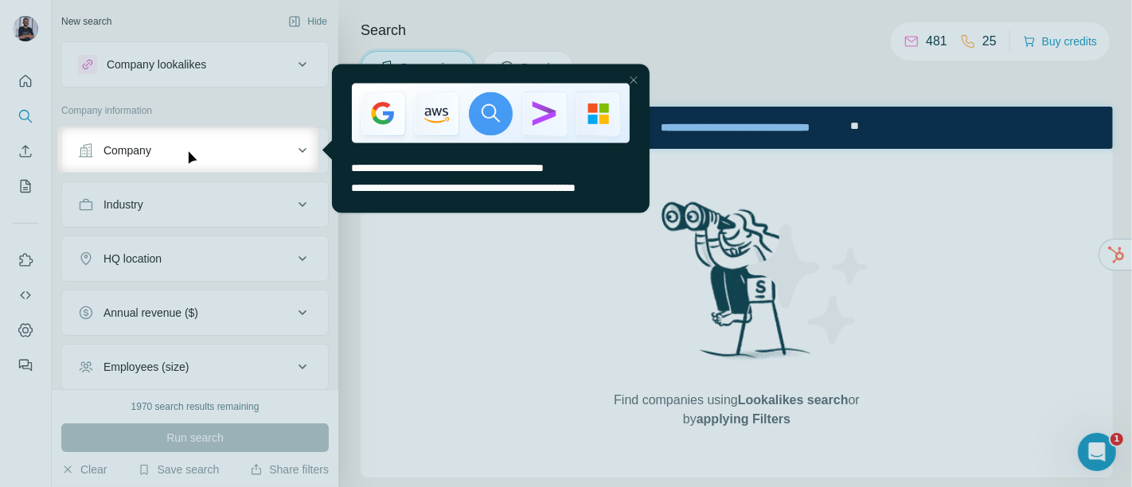
click at [631, 79] on div at bounding box center [632, 79] width 19 height 19
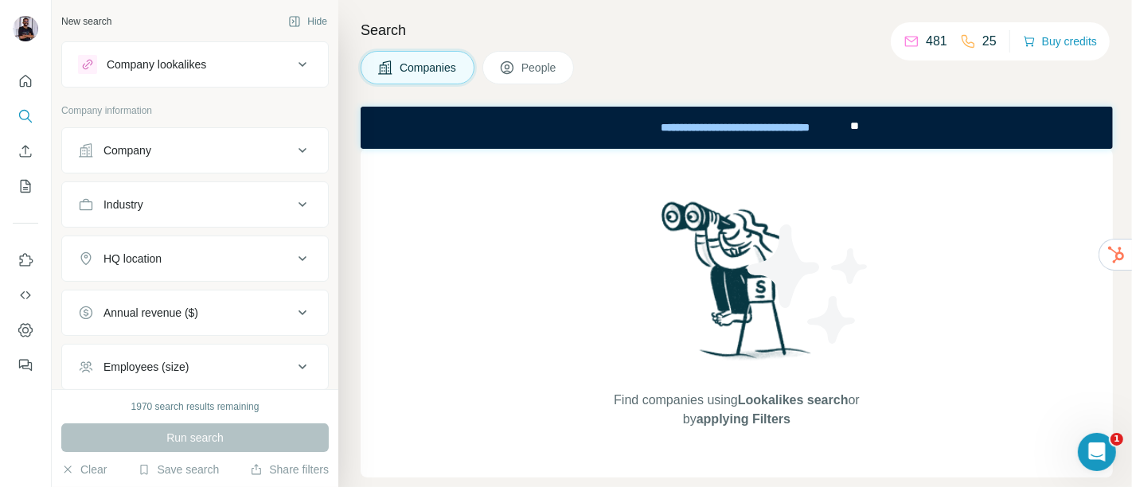
click at [982, 41] on p "25" at bounding box center [989, 41] width 14 height 19
click at [961, 40] on icon at bounding box center [967, 41] width 13 height 13
click at [903, 44] on icon at bounding box center [911, 41] width 16 height 16
click at [922, 61] on div "Companies People" at bounding box center [736, 67] width 752 height 33
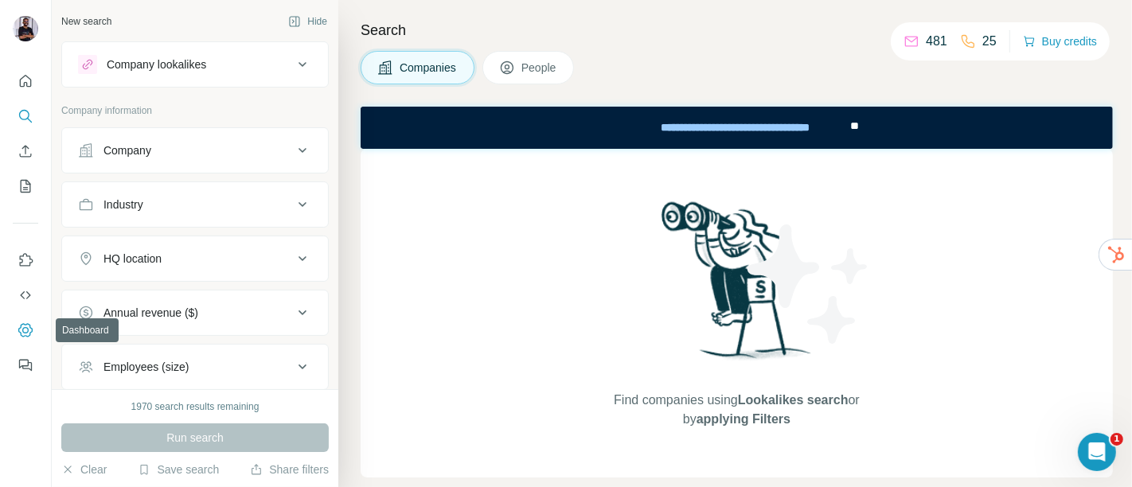
click at [29, 325] on icon "Dashboard" at bounding box center [26, 330] width 16 height 16
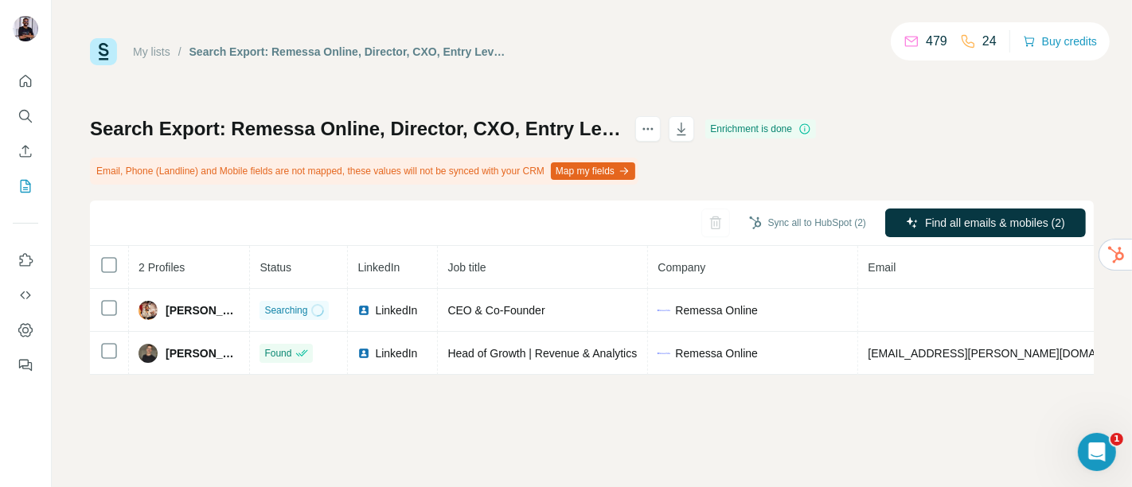
click at [492, 426] on div "My lists / Search Export: Remessa Online, Director, CXO, Entry Level Manager, S…" at bounding box center [592, 243] width 1080 height 487
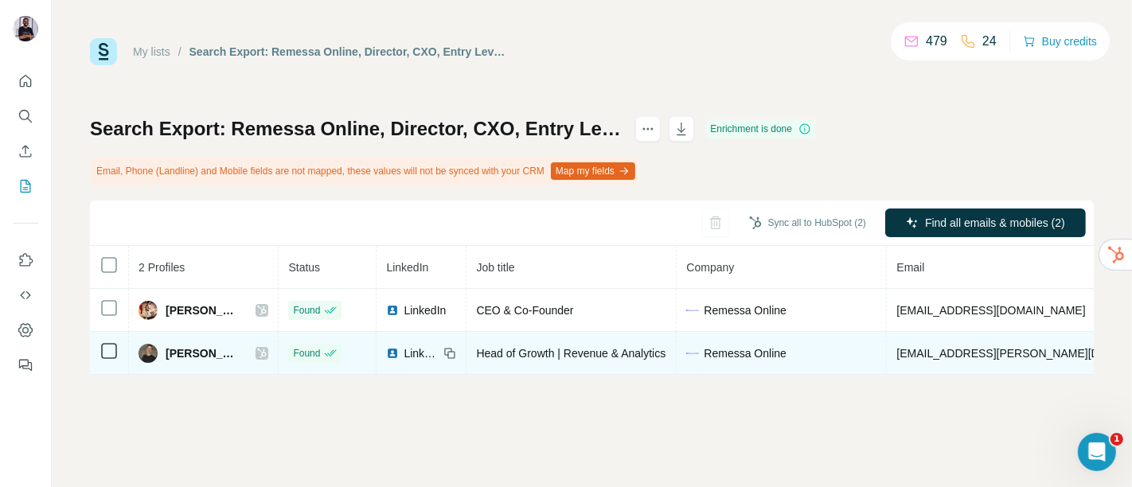
click at [443, 353] on icon at bounding box center [449, 353] width 13 height 13
